Goal: Task Accomplishment & Management: Manage account settings

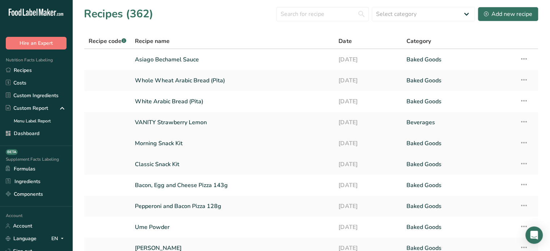
click at [176, 147] on link "Morning Snack Kit" at bounding box center [232, 143] width 195 height 15
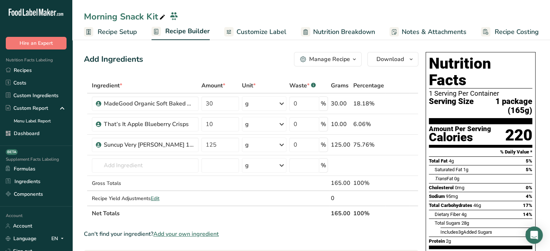
click at [260, 32] on span "Customize Label" at bounding box center [262, 32] width 50 height 10
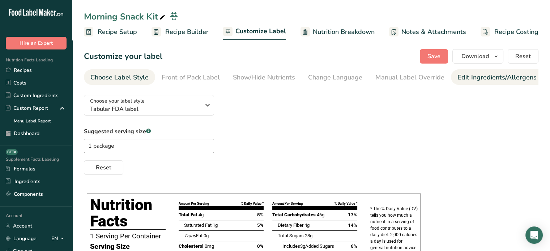
click at [470, 80] on div "Edit Ingredients/Allergens List" at bounding box center [504, 78] width 92 height 10
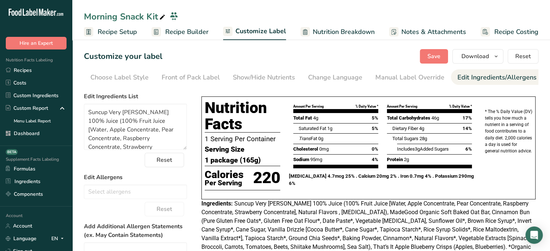
scroll to position [0, 71]
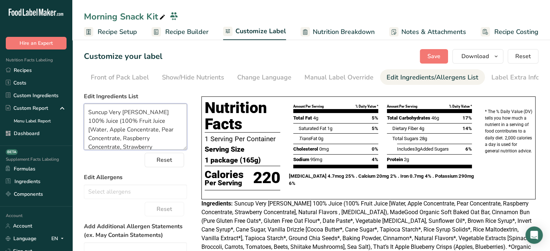
click at [87, 113] on textarea "Suncup Very Berry 100% Juice (100% Fruit Juice [Water, Apple Concentrate, Pear …" at bounding box center [135, 127] width 103 height 46
click at [86, 114] on textarea "Suncup Very Berry 100% Juice (100% Fruit Juice [Water, Apple Concentrate, Pear …" at bounding box center [135, 127] width 103 height 46
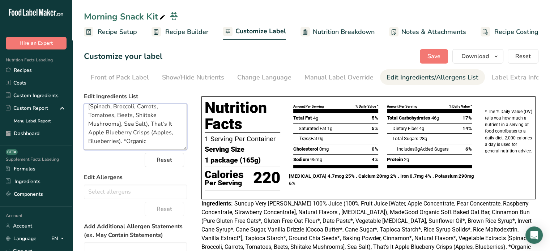
drag, startPoint x: 88, startPoint y: 114, endPoint x: 153, endPoint y: 178, distance: 91.9
click at [153, 178] on form "Edit Ingredients List Suncup Very Berry 100% Juice (100% Fruit Juice [Water, Ap…" at bounding box center [135, 222] width 103 height 260
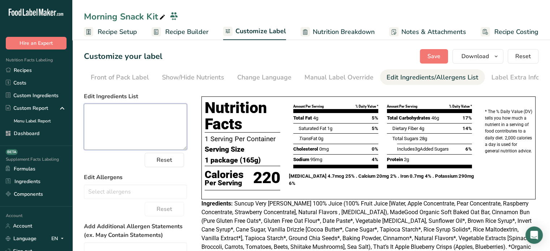
scroll to position [0, 0]
click at [124, 77] on div "Front of Pack Label" at bounding box center [120, 78] width 58 height 10
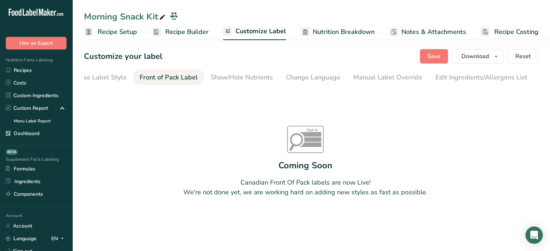
scroll to position [0, 4]
click at [114, 73] on div "Choose Label Style" at bounding box center [116, 78] width 58 height 10
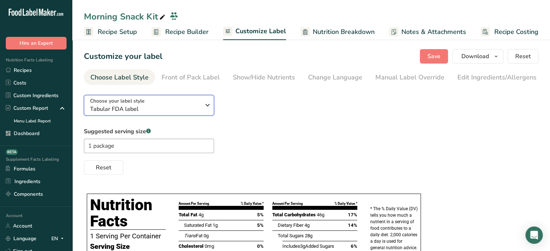
click at [127, 111] on span "Tabular FDA label" at bounding box center [145, 109] width 110 height 9
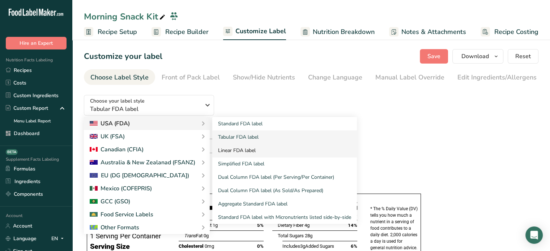
click at [249, 151] on link "Linear FDA label" at bounding box center [284, 150] width 145 height 13
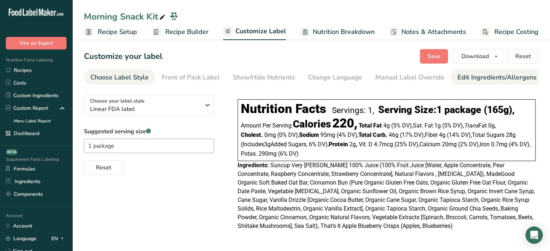
click at [470, 79] on div "Edit Ingredients/Allergens List" at bounding box center [504, 78] width 92 height 10
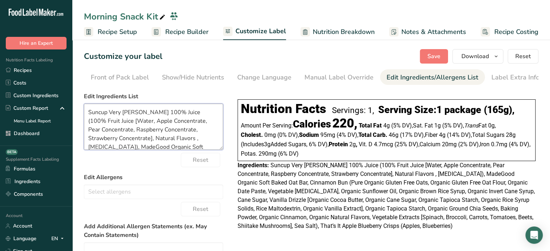
scroll to position [127, 0]
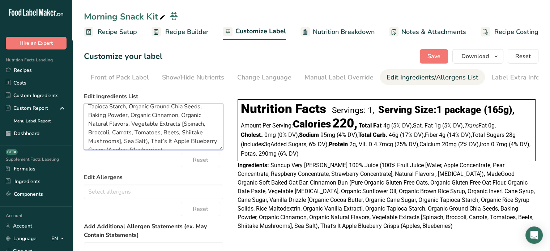
drag, startPoint x: 89, startPoint y: 113, endPoint x: 212, endPoint y: 174, distance: 136.6
click at [212, 174] on form "Edit Ingredients List Suncup Very Berry 100% Juice (100% Fruit Juice [Water, Ap…" at bounding box center [153, 218] width 139 height 253
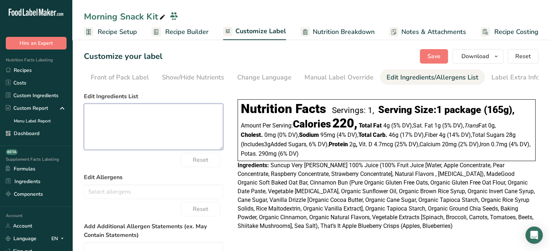
scroll to position [0, 0]
paste textarea "Suncup Very Berry 100% Juice (100% Fruit Juice [Water, Apple Concentrate, Pear …"
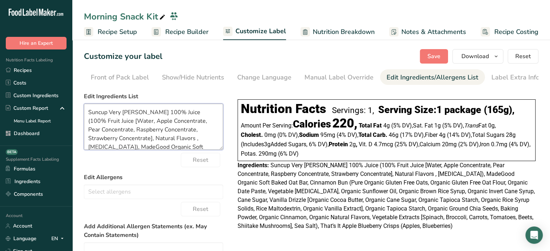
scroll to position [105, 0]
type textarea "Suncup Very Berry 100% Juice (100% Fruit Juice [Water, Apple Concentrate, Pear …"
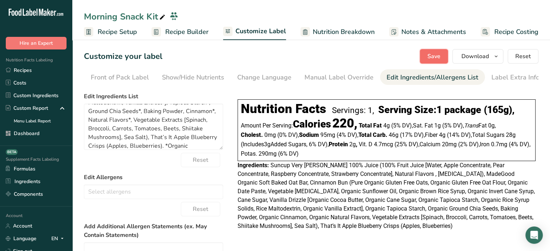
click at [440, 53] on span "Save" at bounding box center [434, 56] width 13 height 9
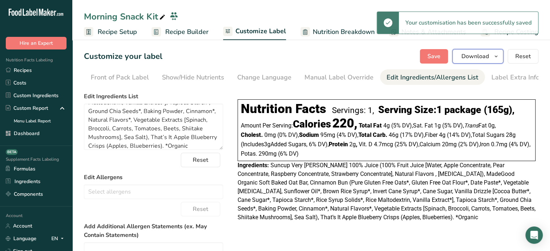
click at [488, 56] on span "Download" at bounding box center [475, 56] width 27 height 9
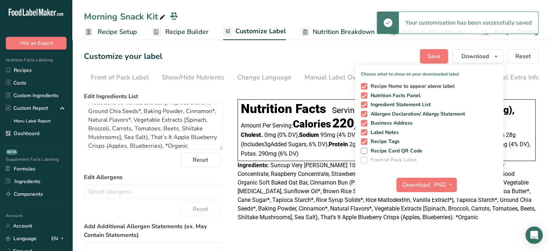
click at [391, 86] on span "Recipe Name to appear above label" at bounding box center [412, 86] width 88 height 7
click at [366, 86] on input "Recipe Name to appear above label" at bounding box center [363, 86] width 5 height 5
checkbox input "false"
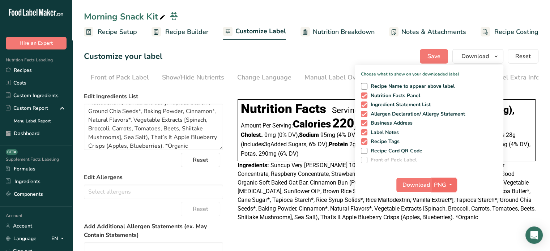
click at [444, 183] on span "PNG" at bounding box center [440, 185] width 12 height 9
click at [444, 232] on link "PDF" at bounding box center [445, 236] width 23 height 12
click at [423, 187] on span "Download" at bounding box center [416, 185] width 27 height 9
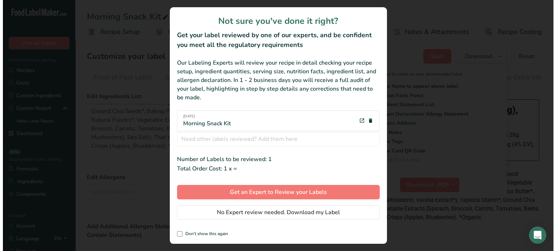
scroll to position [0, 0]
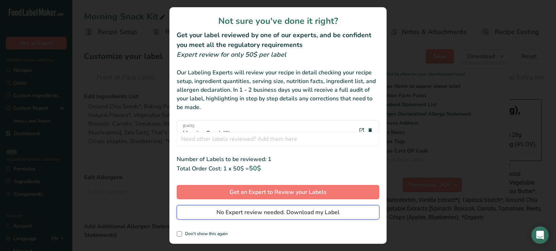
click at [319, 212] on span "No Expert review needed. Download my Label" at bounding box center [277, 212] width 123 height 9
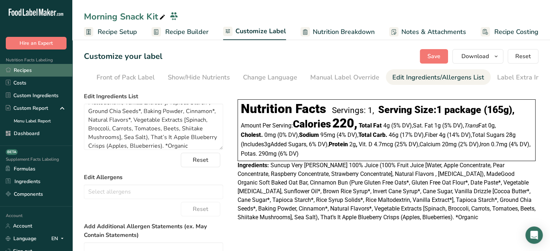
click at [50, 72] on link "Recipes" at bounding box center [36, 70] width 72 height 13
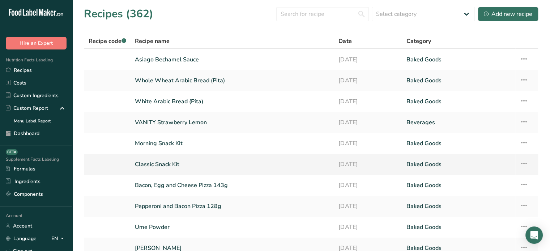
click at [169, 159] on link "Classic Snack Kit" at bounding box center [232, 164] width 195 height 15
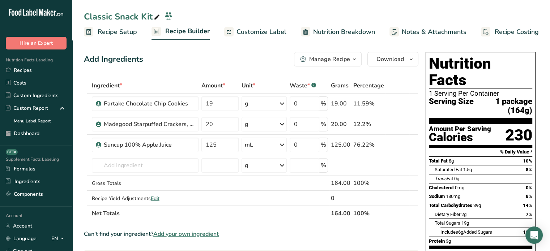
click at [271, 33] on span "Customize Label" at bounding box center [262, 32] width 50 height 10
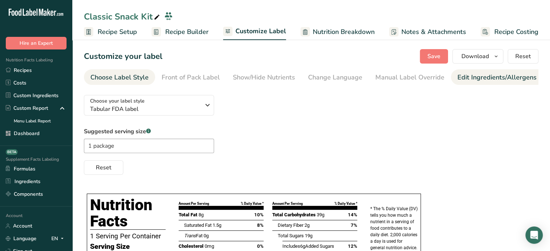
click at [499, 77] on div "Edit Ingredients/Allergens List" at bounding box center [504, 78] width 92 height 10
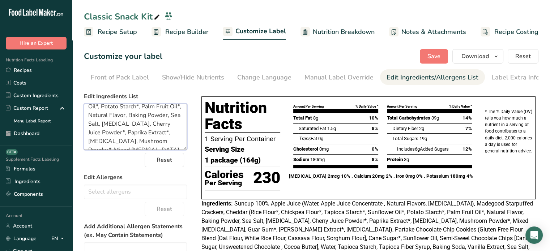
scroll to position [197, 0]
drag, startPoint x: 89, startPoint y: 113, endPoint x: 166, endPoint y: 178, distance: 100.9
click at [166, 178] on form "Edit Ingredients List Suncup 100% Apple Juice (Water, Apple Juice Concentrate ,…" at bounding box center [135, 222] width 103 height 260
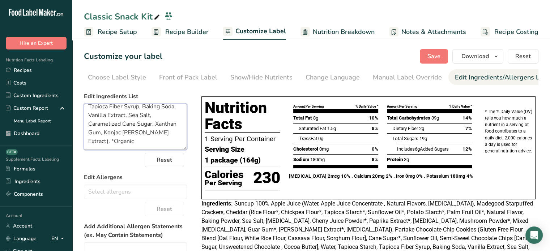
scroll to position [0, 0]
click at [116, 80] on div "Choose Label Style" at bounding box center [119, 78] width 58 height 10
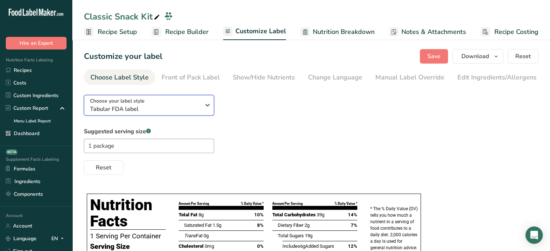
click at [169, 115] on button "Choose your label style Tabular FDA label" at bounding box center [149, 105] width 130 height 21
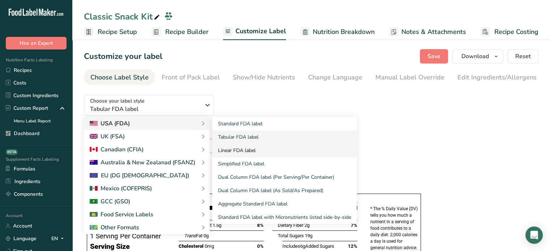
click at [247, 151] on link "Linear FDA label" at bounding box center [284, 150] width 145 height 13
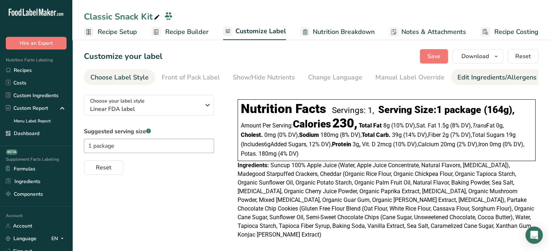
click at [480, 75] on div "Edit Ingredients/Allergens List" at bounding box center [504, 78] width 92 height 10
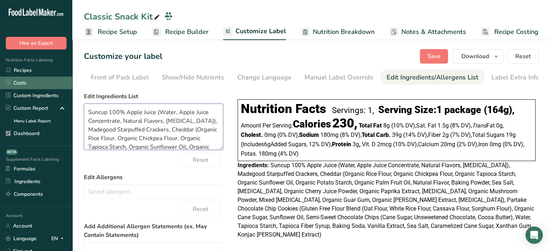
drag, startPoint x: 177, startPoint y: 144, endPoint x: 57, endPoint y: 84, distance: 134.0
click at [57, 84] on div ".a-20{fill:#fff;} Hire an Expert Nutrition Facts Labeling Recipes Costs Custom …" at bounding box center [275, 178] width 550 height 357
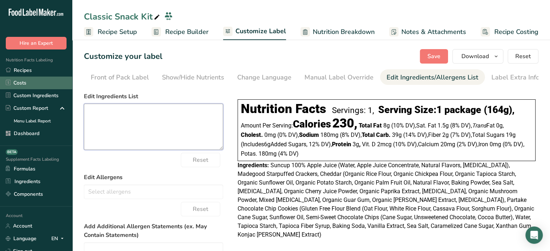
paste textarea "Suncup 100% Apple Juice (Water, Apple Juice Concentrate , Natural Flavors, Citr…"
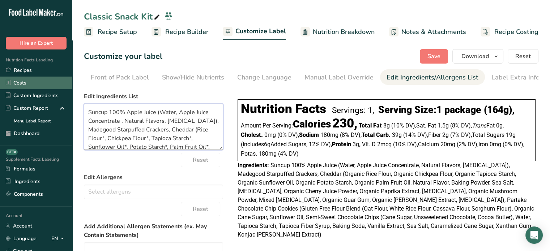
scroll to position [114, 0]
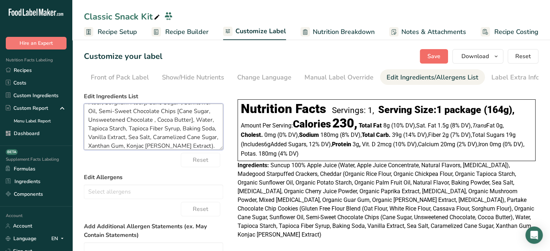
type textarea "Suncup 100% Apple Juice (Water, Apple Juice Concentrate , Natural Flavors, Citr…"
click at [425, 54] on button "Save" at bounding box center [434, 56] width 28 height 14
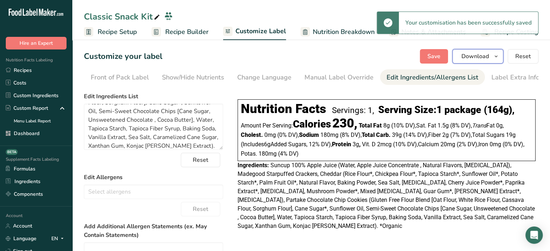
click at [467, 54] on span "Download" at bounding box center [475, 56] width 27 height 9
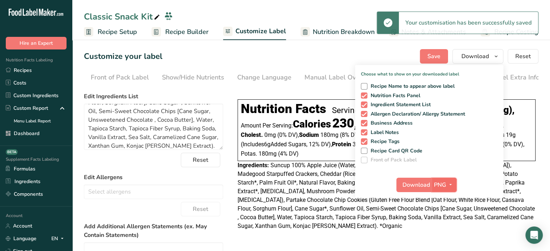
click at [442, 182] on span "PNG" at bounding box center [440, 185] width 12 height 9
click at [444, 238] on link "PDF" at bounding box center [445, 236] width 23 height 12
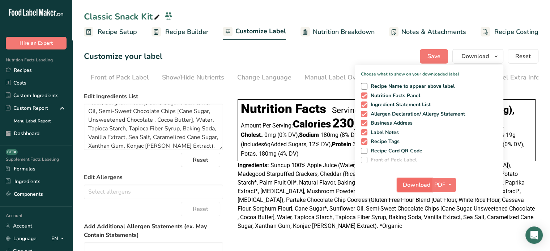
click at [404, 184] on span "Download" at bounding box center [416, 185] width 27 height 9
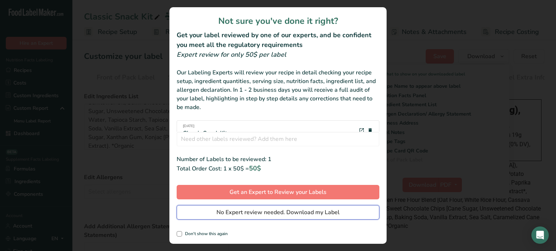
click at [332, 215] on span "No Expert review needed. Download my Label" at bounding box center [277, 212] width 123 height 9
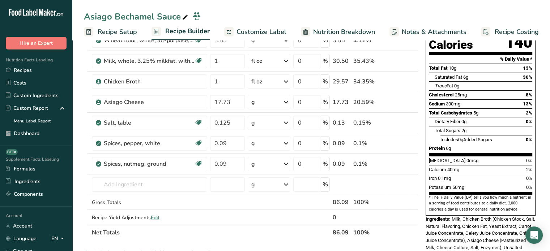
scroll to position [84, 0]
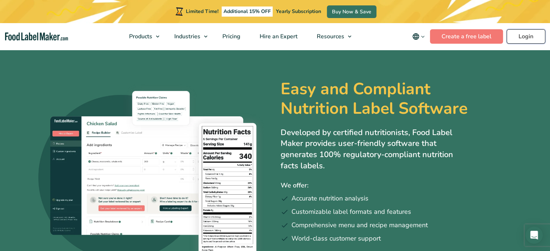
click at [524, 35] on link "Login" at bounding box center [526, 36] width 39 height 14
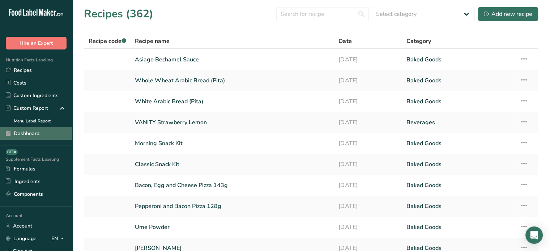
click at [54, 128] on link "Dashboard" at bounding box center [36, 133] width 72 height 13
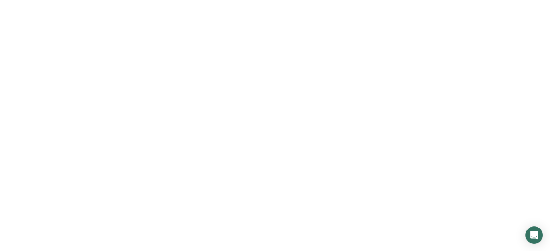
click at [54, 128] on link "Dashboard" at bounding box center [36, 133] width 72 height 13
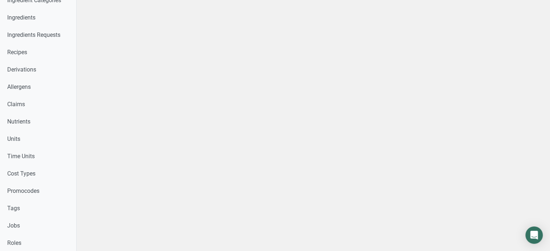
scroll to position [411, 0]
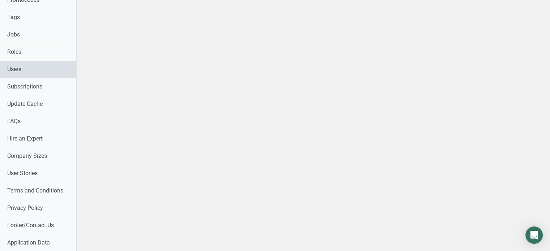
click at [42, 69] on link "Users" at bounding box center [38, 69] width 76 height 17
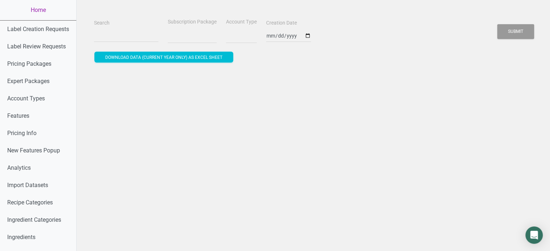
select select
click at [118, 32] on input "Search" at bounding box center [126, 35] width 64 height 13
paste input "[PERSON_NAME][EMAIL_ADDRESS][PERSON_NAME][PERSON_NAME][DOMAIN_NAME]"
type input "[PERSON_NAME][EMAIL_ADDRESS][PERSON_NAME][PERSON_NAME][DOMAIN_NAME]"
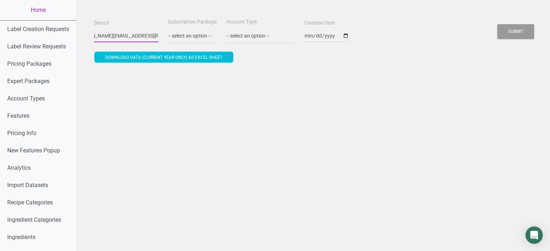
click at [497, 24] on button "Submit" at bounding box center [515, 31] width 37 height 15
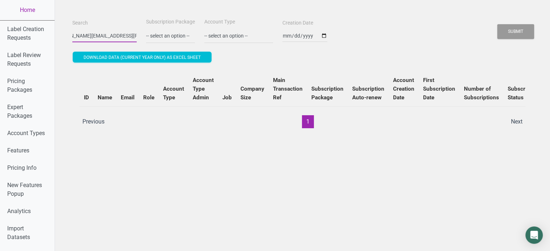
click at [497, 24] on button "Submit" at bounding box center [515, 31] width 37 height 15
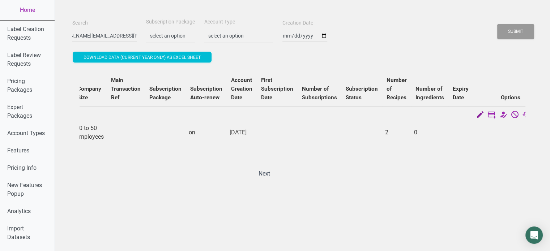
scroll to position [0, 0]
click at [476, 113] on icon at bounding box center [480, 115] width 9 height 10
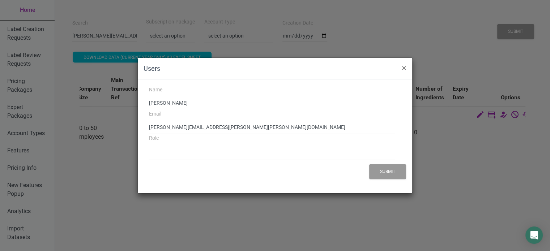
select select "1"
click at [401, 72] on button "×" at bounding box center [404, 68] width 16 height 20
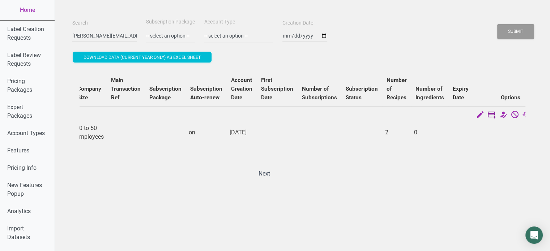
click at [488, 117] on icon at bounding box center [492, 115] width 9 height 10
select select "US"
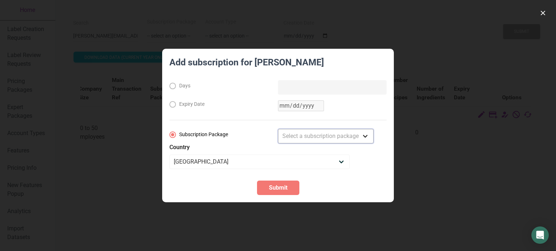
click at [338, 136] on select "Select a subscription package Monthly Yearly Quarterly Free Trial" at bounding box center [326, 136] width 96 height 14
select select "8"
click at [278, 129] on select "Select a subscription package Monthly Yearly Quarterly Free Trial" at bounding box center [326, 136] width 96 height 14
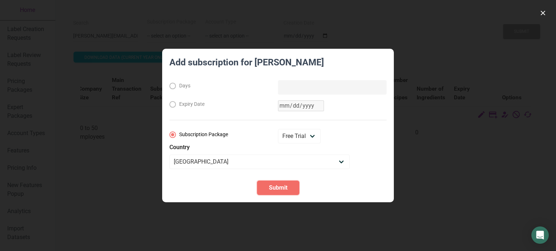
click at [281, 191] on span "Submit" at bounding box center [278, 188] width 18 height 9
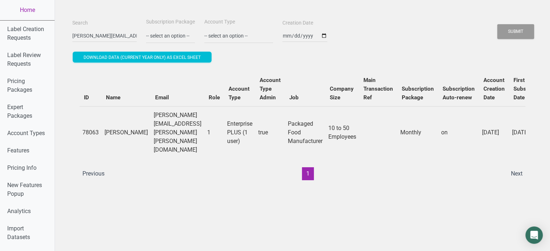
click at [30, 149] on link "Features" at bounding box center [27, 150] width 55 height 17
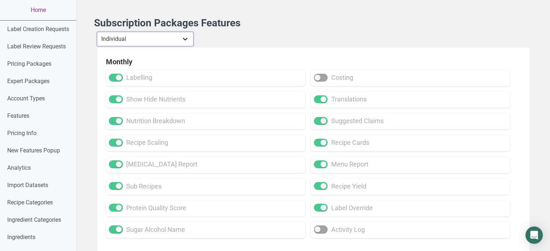
click at [151, 41] on select "Individual Essential Pro Business Old Enterprise 3 Users (799$) Old Enterprise …" at bounding box center [145, 39] width 97 height 14
select select "13"
click at [97, 32] on select "Individual Essential Pro Business Old Enterprise 3 Users (799$) Old Enterprise …" at bounding box center [145, 39] width 97 height 14
checkbox input "true"
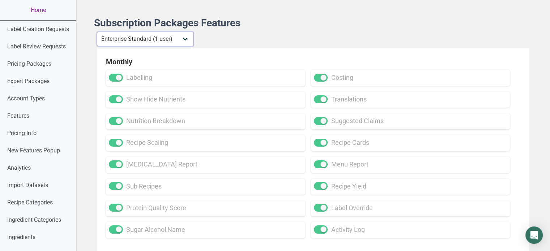
checkbox input "true"
click at [180, 41] on select "Individual Essential Pro Business Old Enterprise 3 Users (799$) Old Enterprise …" at bounding box center [145, 39] width 97 height 14
select select "21"
click at [97, 32] on select "Individual Essential Pro Business Old Enterprise 3 Users (799$) Old Enterprise …" at bounding box center [145, 39] width 97 height 14
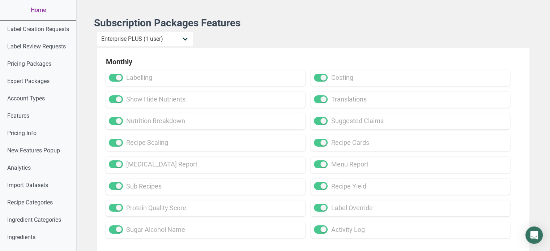
click at [38, 7] on link "Home" at bounding box center [38, 10] width 76 height 20
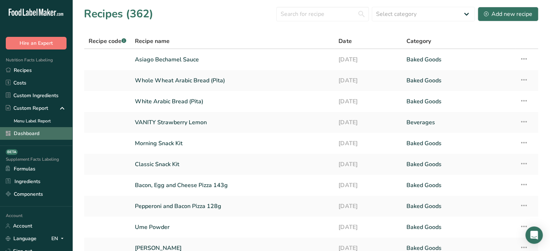
click at [46, 137] on link "Dashboard" at bounding box center [36, 133] width 72 height 13
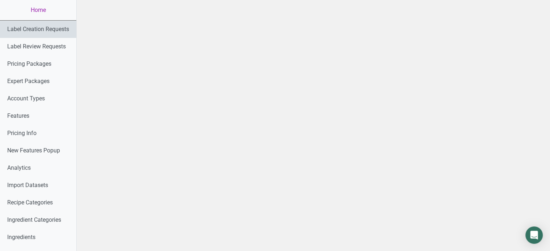
click at [62, 31] on link "Label Creation Requests" at bounding box center [38, 29] width 76 height 17
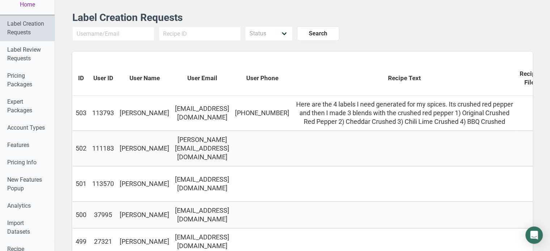
scroll to position [16, 0]
